Goal: Navigation & Orientation: Find specific page/section

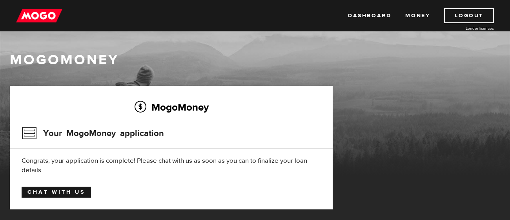
click at [36, 192] on link "Chat with us" at bounding box center [56, 192] width 69 height 11
click at [59, 193] on link "Chat with us" at bounding box center [56, 192] width 69 height 11
click at [46, 192] on link "Chat with us" at bounding box center [56, 192] width 69 height 11
click at [73, 191] on link "Chat with us" at bounding box center [56, 192] width 69 height 11
click at [359, 26] on div "Dashboard Money Logout Lender licences Dashboard Money Logout Lender licences" at bounding box center [255, 15] width 510 height 31
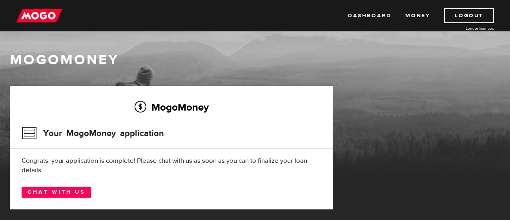
click at [379, 14] on link "Dashboard" at bounding box center [369, 15] width 43 height 15
click at [420, 15] on link "Money" at bounding box center [417, 15] width 25 height 15
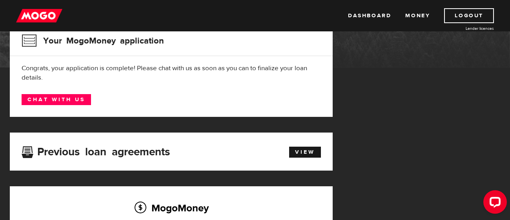
scroll to position [125, 0]
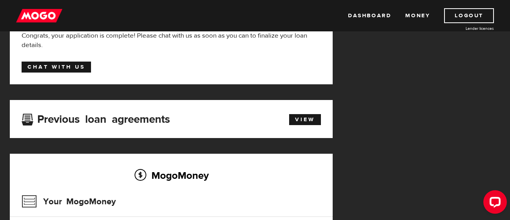
click at [76, 68] on link "Chat with us" at bounding box center [56, 67] width 69 height 11
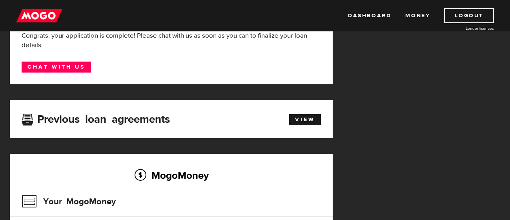
click at [350, 39] on div "MogoMoney Your MogoMoney application Expired Your MogoMoney credit decision has…" at bounding box center [255, 138] width 502 height 354
click at [468, 12] on link "Logout" at bounding box center [469, 15] width 50 height 15
